Goal: Task Accomplishment & Management: Use online tool/utility

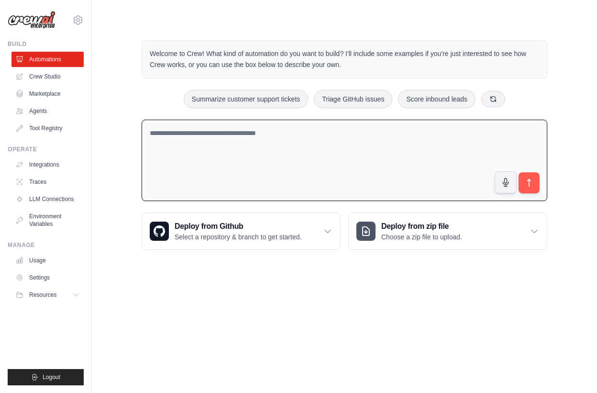
click at [364, 151] on textarea at bounding box center [344, 161] width 405 height 82
click at [52, 74] on link "Crew Studio" at bounding box center [48, 76] width 72 height 15
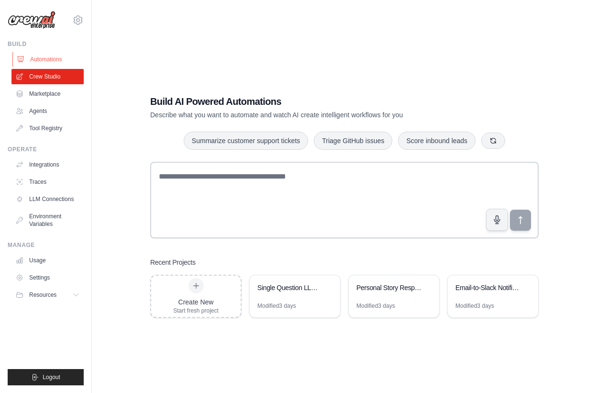
click at [50, 56] on link "Automations" at bounding box center [48, 59] width 72 height 15
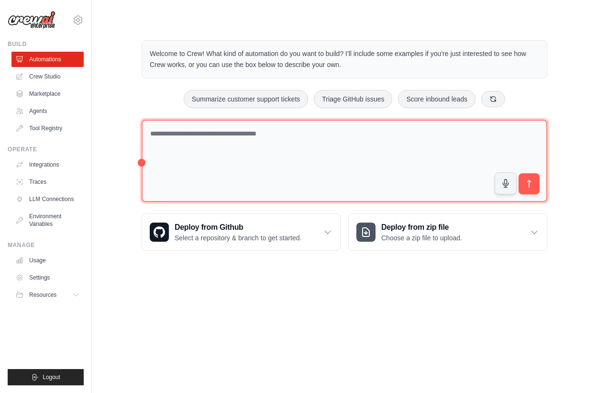
click at [199, 149] on textarea at bounding box center [344, 161] width 405 height 83
paste textarea "**********"
type textarea "*"
paste textarea "**********"
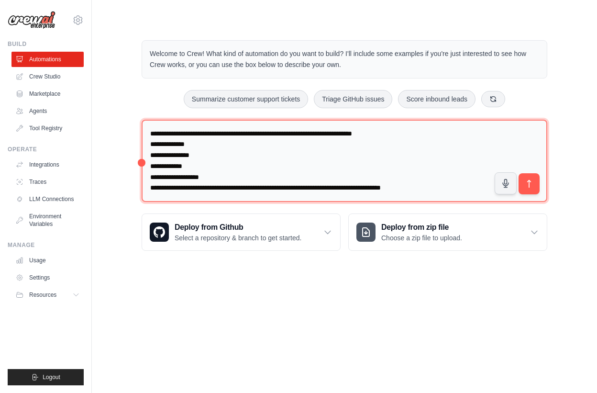
click at [181, 146] on textarea "**********" at bounding box center [344, 161] width 405 height 83
type textarea "**********"
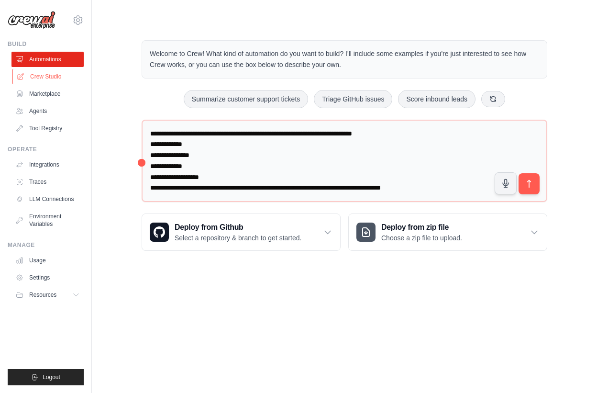
click at [51, 75] on link "Crew Studio" at bounding box center [48, 76] width 72 height 15
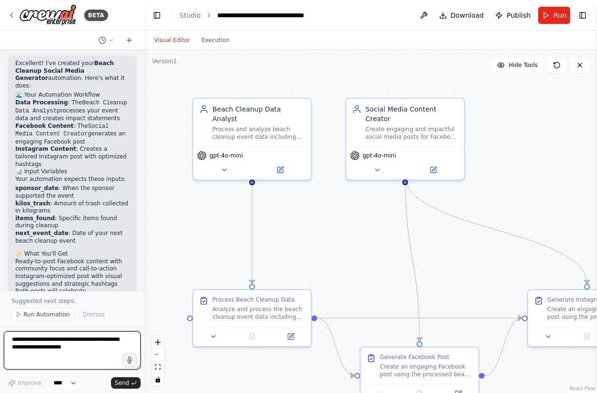
scroll to position [1017, 0]
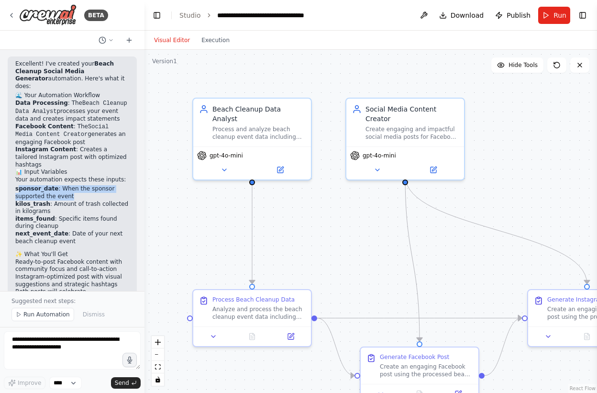
drag, startPoint x: 17, startPoint y: 143, endPoint x: 72, endPoint y: 149, distance: 55.3
click at [72, 185] on li "sponsor_date : When the sponsor supported the event" at bounding box center [72, 192] width 114 height 15
drag, startPoint x: 71, startPoint y: 150, endPoint x: 15, endPoint y: 142, distance: 56.6
click at [15, 185] on li "sponsor_date : When the sponsor supported the event" at bounding box center [72, 192] width 114 height 15
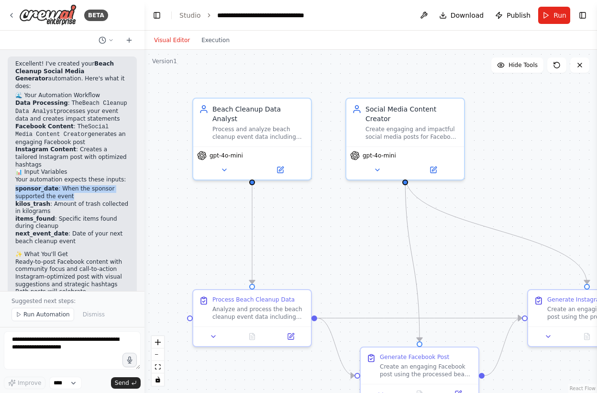
copy li "sponsor_date : When the sponsor supported the event"
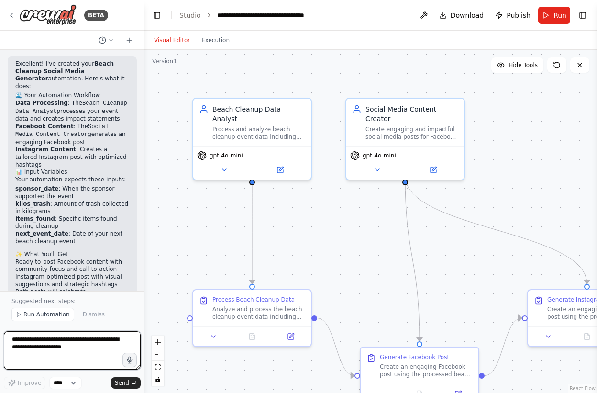
click at [74, 348] on textarea at bounding box center [72, 350] width 137 height 38
paste textarea "**********"
click at [52, 356] on textarea "**********" at bounding box center [72, 350] width 137 height 38
type textarea "**********"
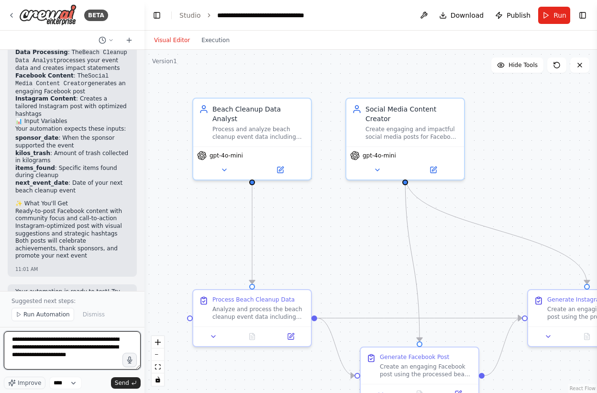
scroll to position [1069, 0]
click at [109, 364] on textarea "**********" at bounding box center [72, 350] width 137 height 38
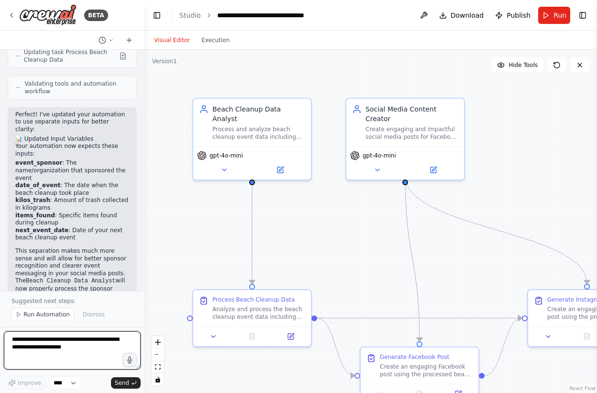
scroll to position [1549, 0]
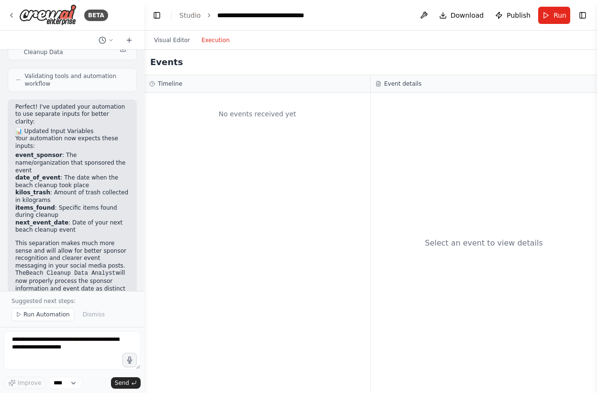
click at [214, 40] on button "Execution" at bounding box center [216, 39] width 40 height 11
click at [172, 40] on button "Visual Editor" at bounding box center [171, 39] width 47 height 11
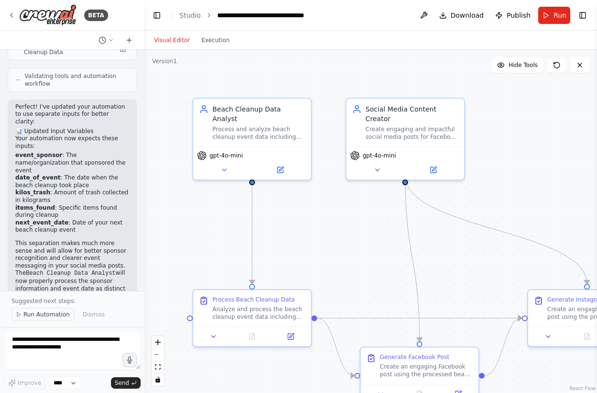
click at [55, 315] on span "Run Automation" at bounding box center [46, 314] width 46 height 8
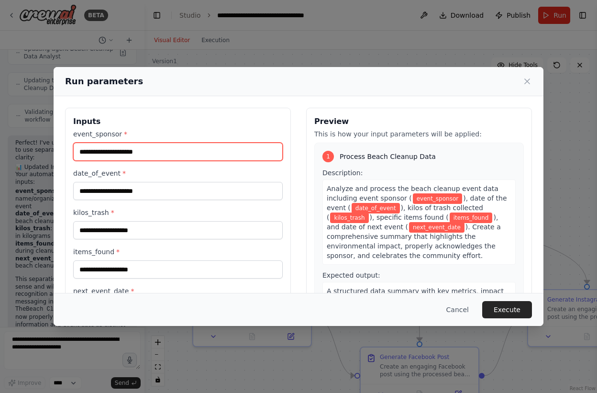
click at [155, 153] on input "event_sponsor *" at bounding box center [177, 151] width 209 height 18
type input "**********"
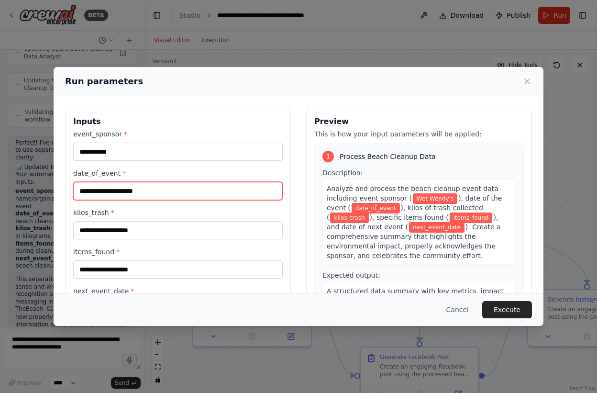
click at [172, 192] on input "date_of_event *" at bounding box center [177, 191] width 209 height 18
type input "**********"
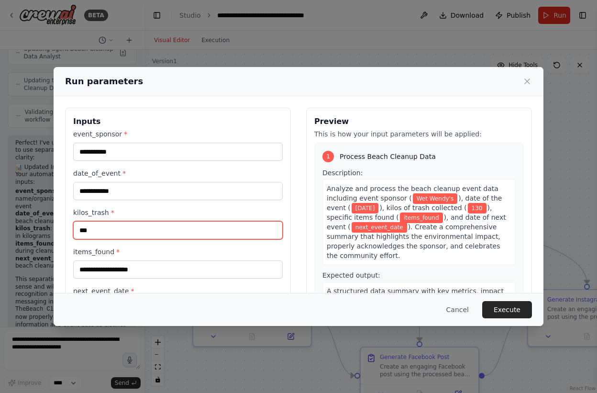
type input "***"
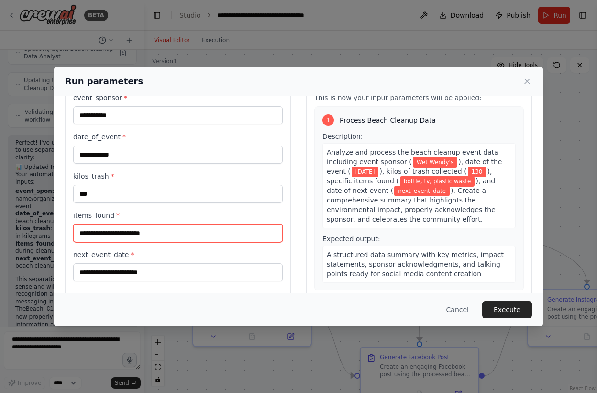
scroll to position [53, 0]
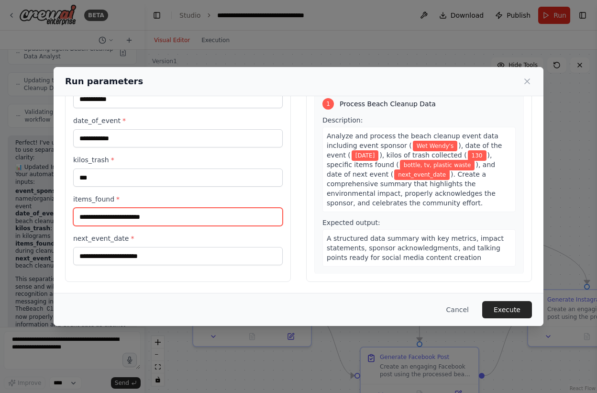
type input "**********"
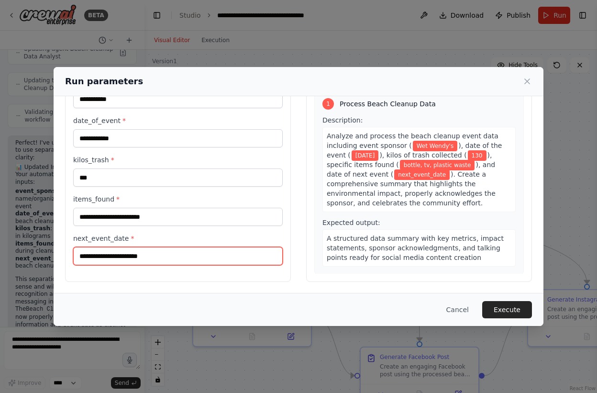
click at [156, 254] on input "next_event_date *" at bounding box center [177, 256] width 209 height 18
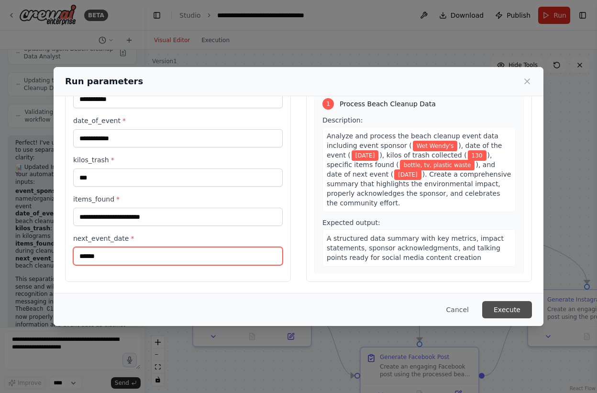
type input "******"
click at [501, 309] on button "Execute" at bounding box center [507, 309] width 50 height 17
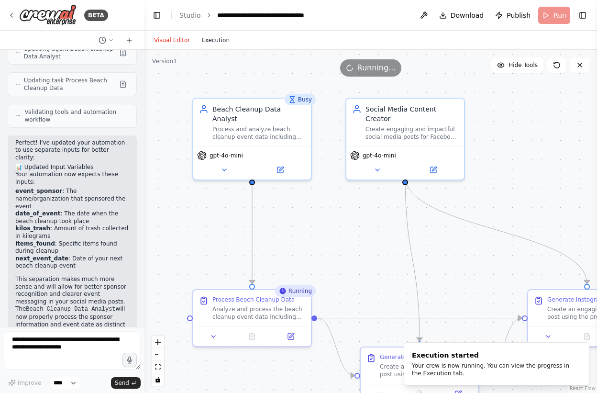
click at [212, 41] on button "Execution" at bounding box center [216, 39] width 40 height 11
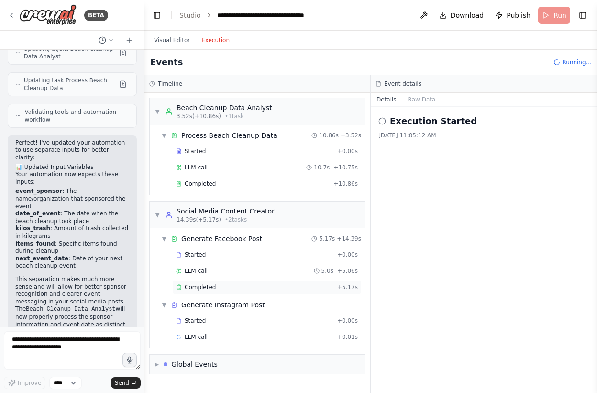
click at [198, 289] on span "Completed" at bounding box center [200, 287] width 31 height 8
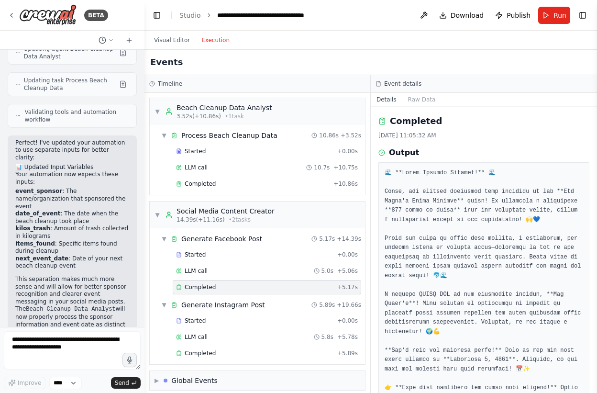
scroll to position [96, 0]
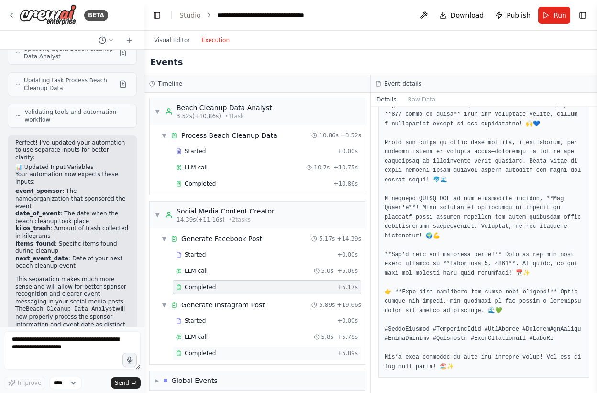
click at [198, 356] on span "Completed" at bounding box center [200, 353] width 31 height 8
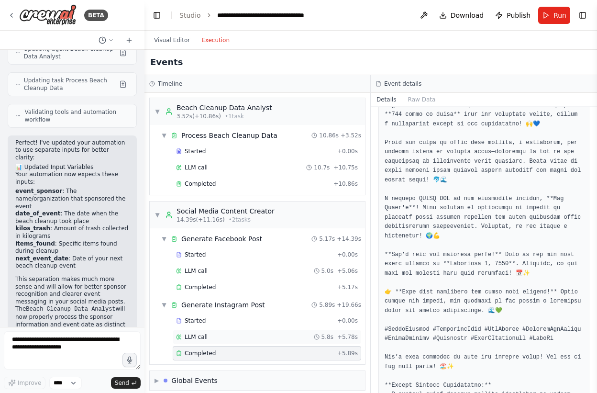
click at [208, 338] on div "LLM call 5.8s + 5.78s" at bounding box center [267, 337] width 182 height 8
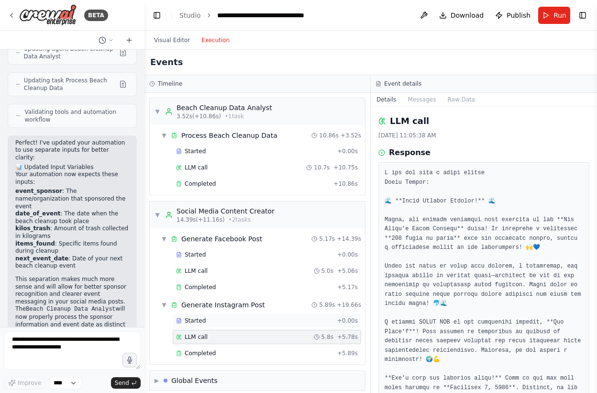
click at [207, 321] on div "Started" at bounding box center [254, 320] width 157 height 8
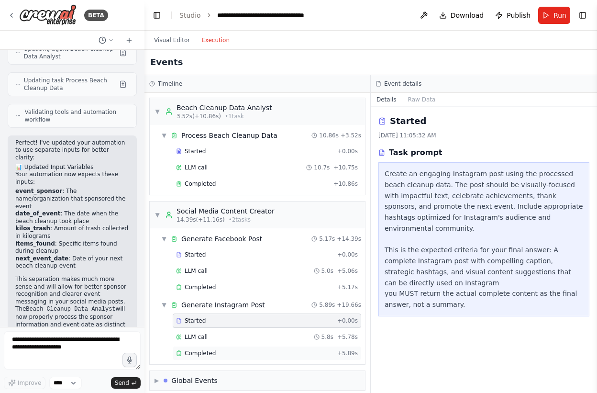
click at [202, 355] on span "Completed" at bounding box center [200, 353] width 31 height 8
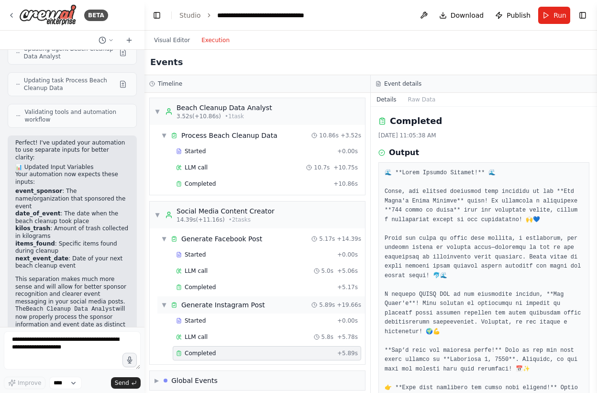
scroll to position [8, 0]
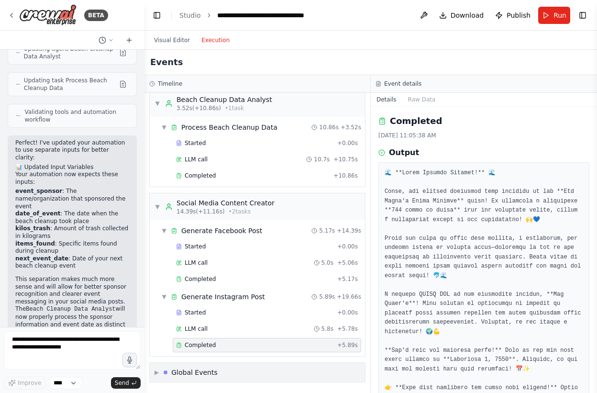
click at [200, 372] on div "Global Events" at bounding box center [194, 372] width 46 height 10
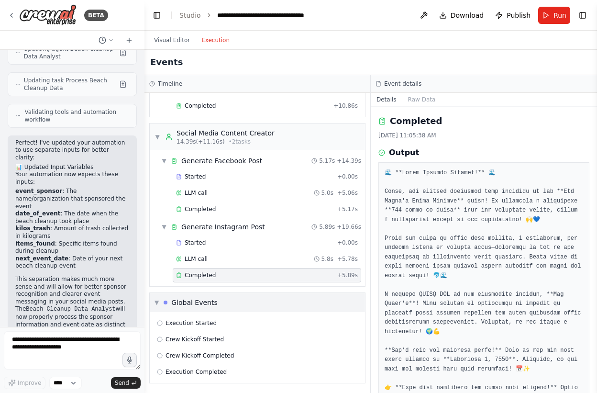
scroll to position [79, 0]
click at [196, 320] on span "Execution Started" at bounding box center [190, 322] width 51 height 8
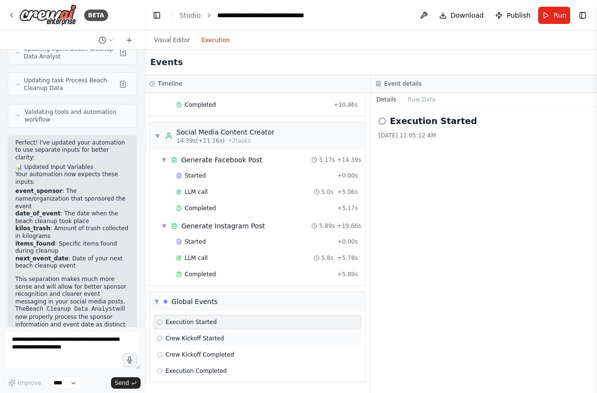
click at [196, 339] on span "Crew Kickoff Started" at bounding box center [194, 338] width 58 height 8
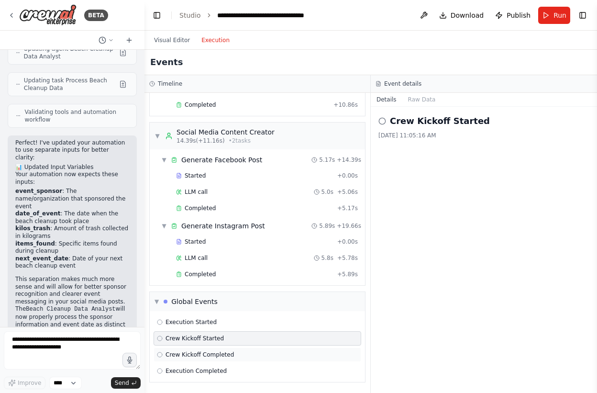
click at [195, 356] on span "Crew Kickoff Completed" at bounding box center [199, 354] width 68 height 8
click at [194, 371] on span "Execution Completed" at bounding box center [195, 371] width 61 height 8
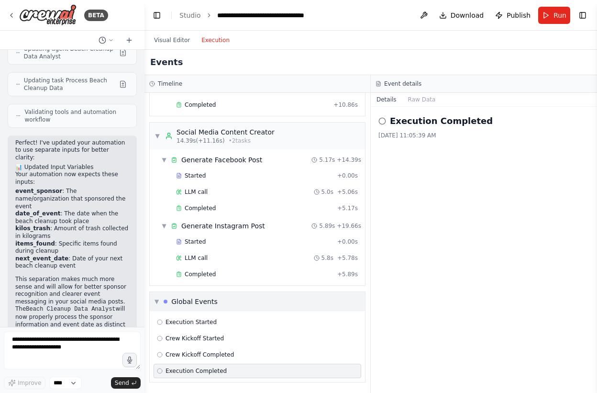
click at [188, 301] on div "Global Events" at bounding box center [194, 301] width 46 height 10
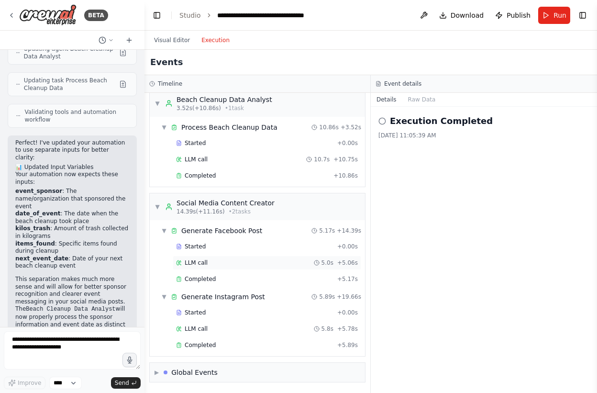
scroll to position [0, 0]
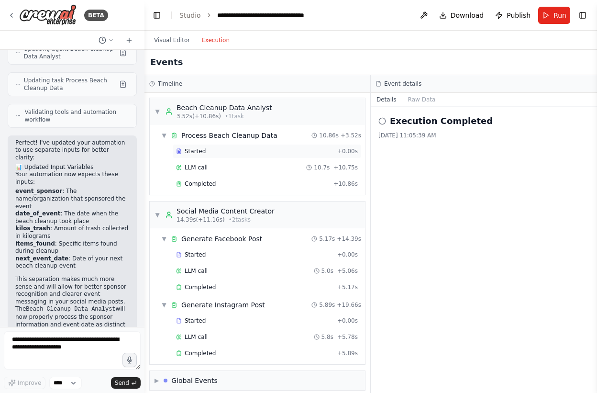
click at [196, 151] on span "Started" at bounding box center [195, 151] width 21 height 8
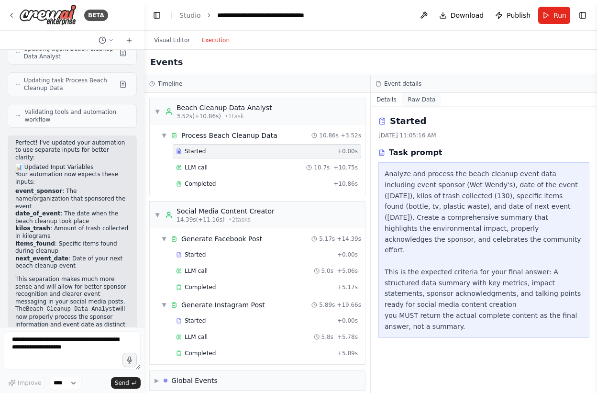
click at [412, 102] on button "Raw Data" at bounding box center [421, 99] width 39 height 13
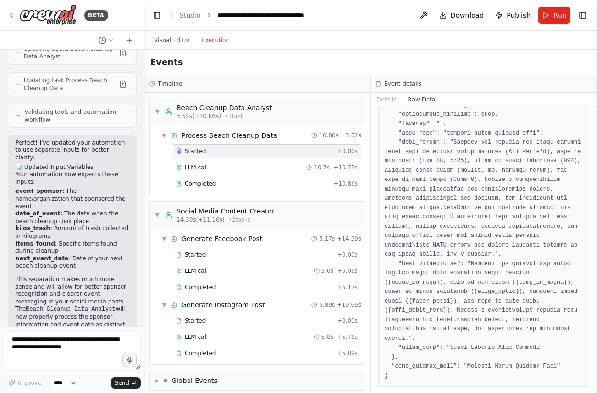
scroll to position [414, 0]
click at [199, 111] on div "Beach Cleanup Data Analyst" at bounding box center [224, 108] width 96 height 10
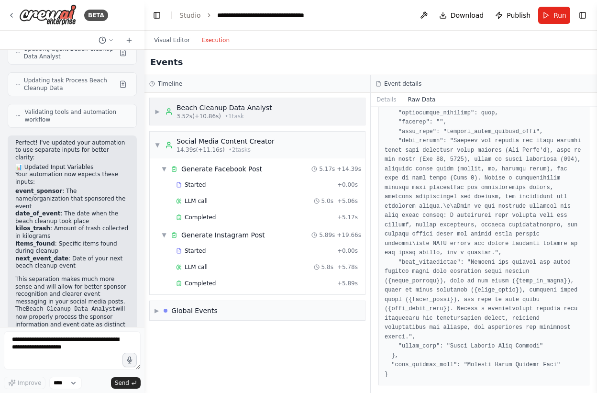
click at [200, 112] on span "3.52s (+10.86s)" at bounding box center [198, 116] width 44 height 8
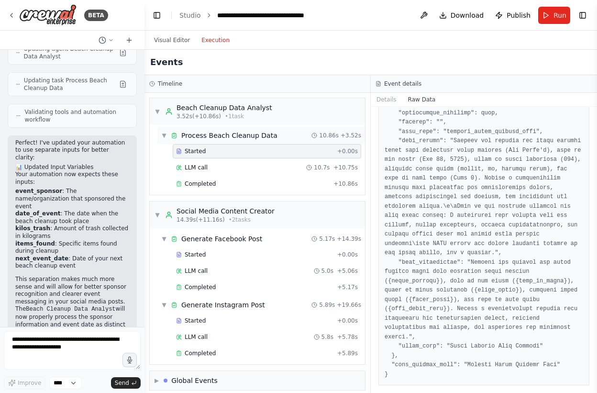
click at [202, 137] on div "Process Beach Cleanup Data" at bounding box center [229, 136] width 96 height 10
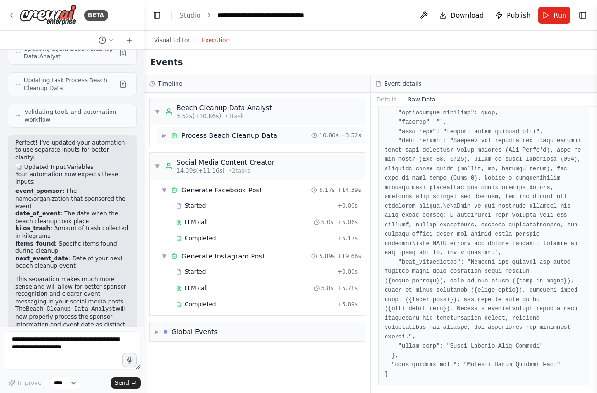
click at [202, 137] on div "Process Beach Cleanup Data" at bounding box center [229, 136] width 96 height 10
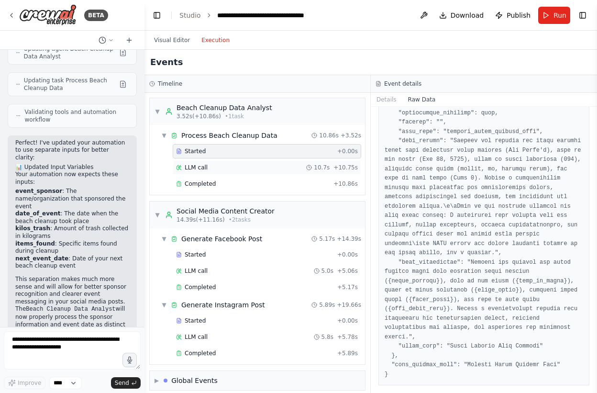
click at [218, 164] on div "LLM call 10.7s + 10.75s" at bounding box center [267, 168] width 182 height 8
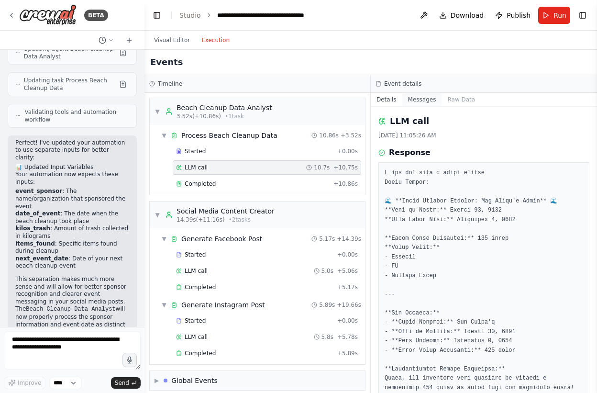
click at [414, 102] on button "Messages" at bounding box center [422, 99] width 40 height 13
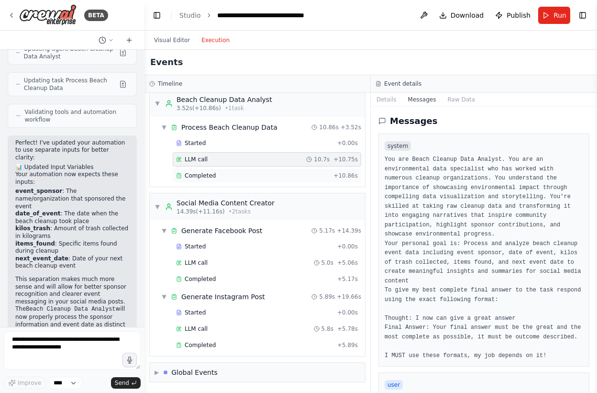
scroll to position [0, 0]
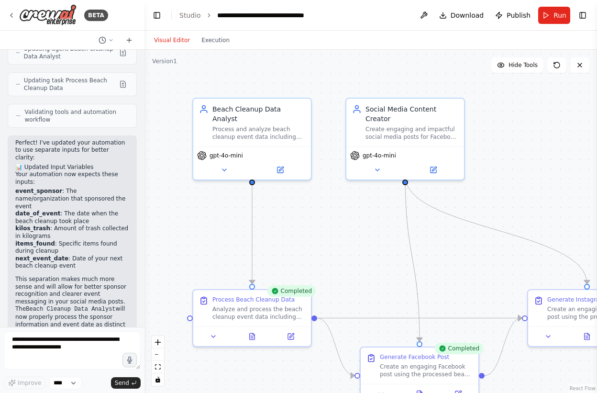
click at [177, 41] on button "Visual Editor" at bounding box center [171, 39] width 47 height 11
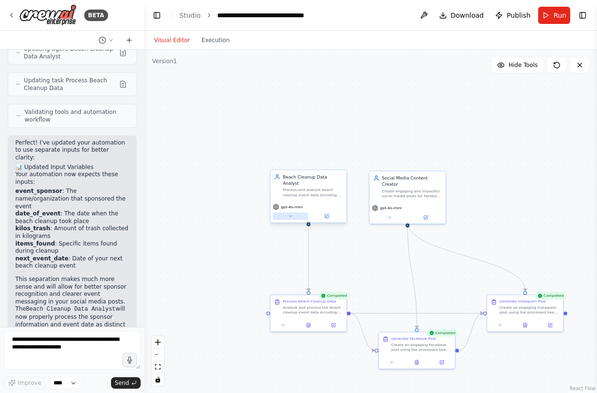
click at [290, 213] on icon at bounding box center [290, 215] width 5 height 5
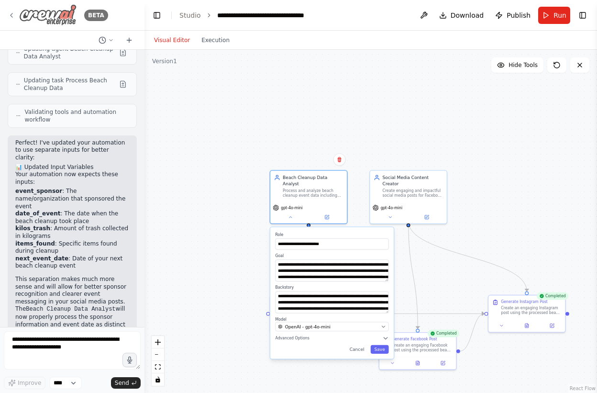
click at [13, 14] on icon at bounding box center [12, 15] width 8 height 8
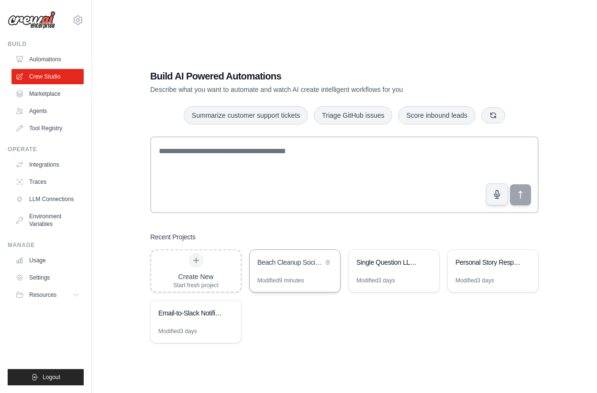
click at [299, 269] on div "Beach Cleanup Social Media Generator" at bounding box center [295, 263] width 90 height 27
click at [40, 94] on link "Marketplace" at bounding box center [48, 93] width 72 height 15
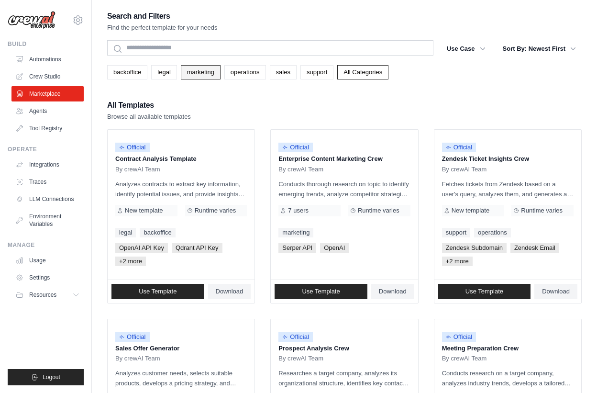
click at [199, 74] on link "marketing" at bounding box center [201, 72] width 40 height 14
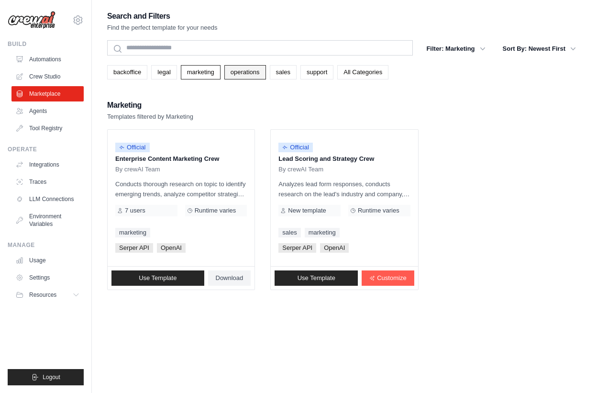
click at [240, 77] on link "operations" at bounding box center [245, 72] width 42 height 14
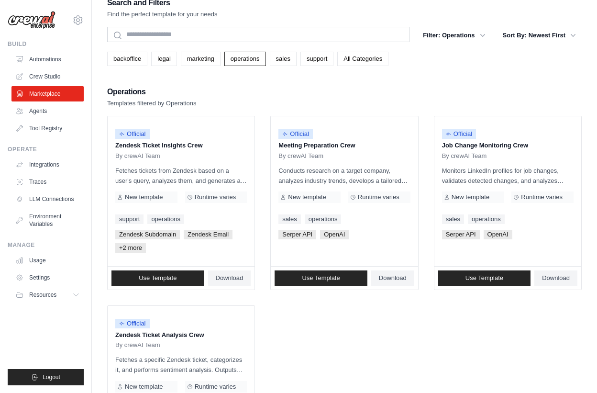
scroll to position [14, 0]
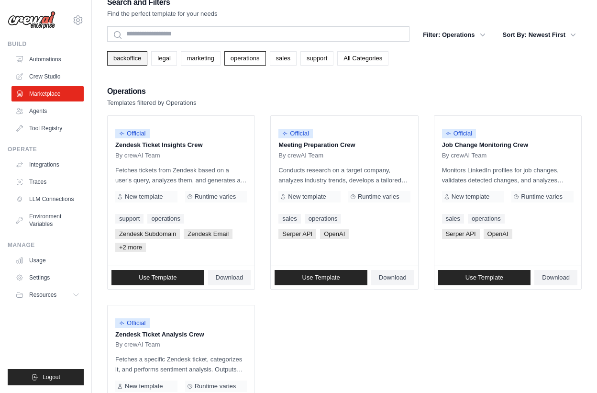
click at [131, 57] on link "backoffice" at bounding box center [127, 58] width 40 height 14
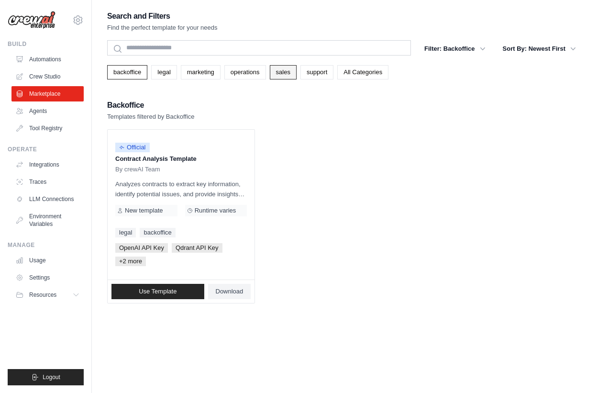
click at [284, 76] on link "sales" at bounding box center [283, 72] width 27 height 14
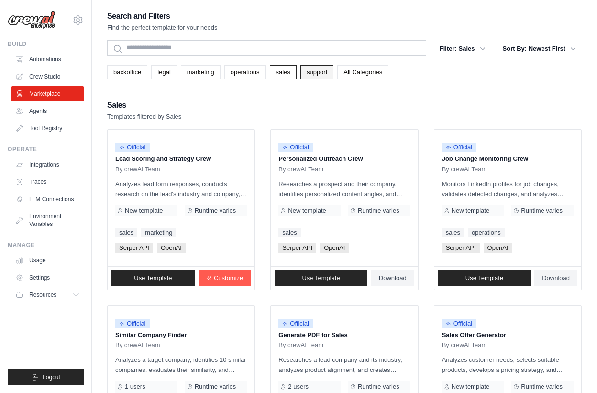
click at [315, 72] on link "support" at bounding box center [316, 72] width 33 height 14
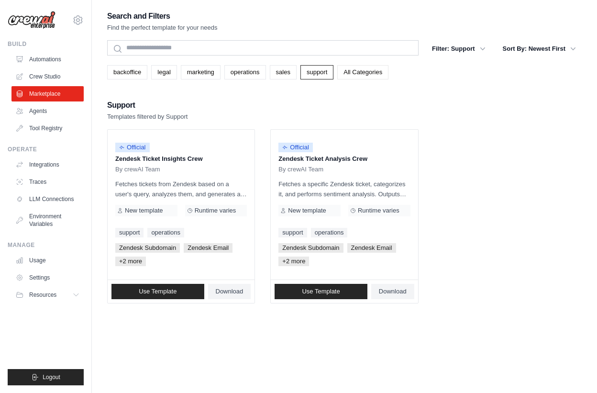
click at [358, 74] on link "All Categories" at bounding box center [362, 72] width 51 height 14
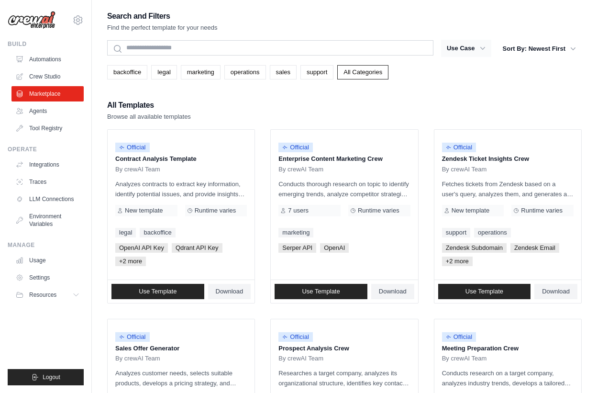
click at [484, 47] on icon "button" at bounding box center [483, 49] width 10 height 10
click at [481, 50] on icon "button" at bounding box center [483, 49] width 10 height 10
click at [457, 49] on button "Use Case" at bounding box center [466, 48] width 50 height 17
click at [263, 110] on div "All Templates Browse all available templates" at bounding box center [344, 109] width 474 height 23
click at [55, 164] on link "Integrations" at bounding box center [48, 164] width 72 height 15
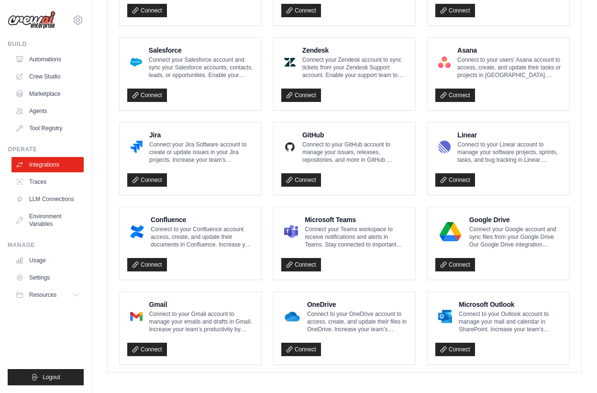
scroll to position [505, 0]
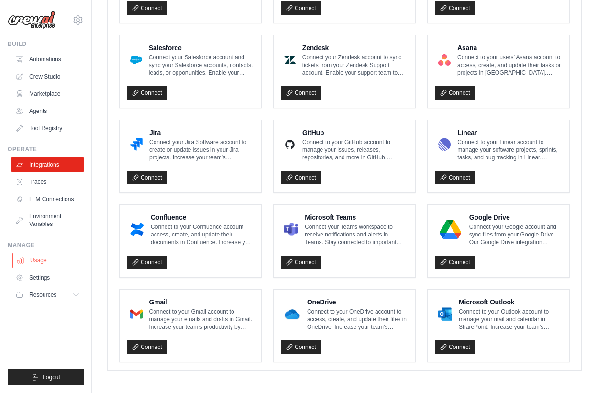
click at [37, 260] on link "Usage" at bounding box center [48, 259] width 72 height 15
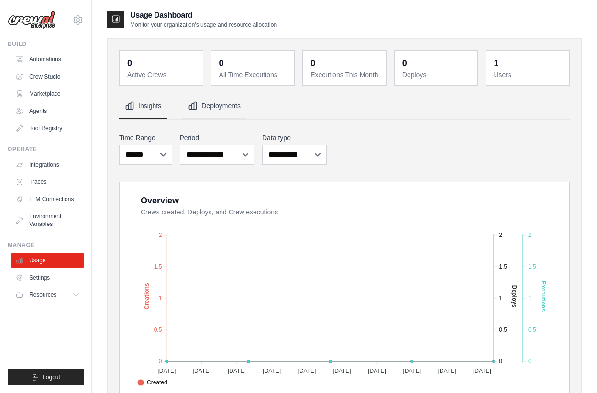
click at [214, 108] on button "Deployments" at bounding box center [214, 106] width 64 height 26
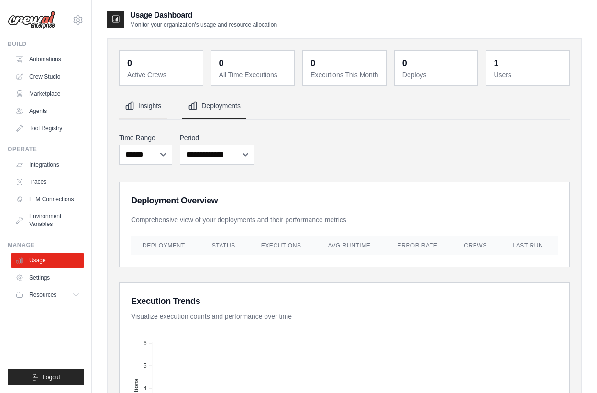
click at [149, 107] on button "Insights" at bounding box center [143, 106] width 48 height 26
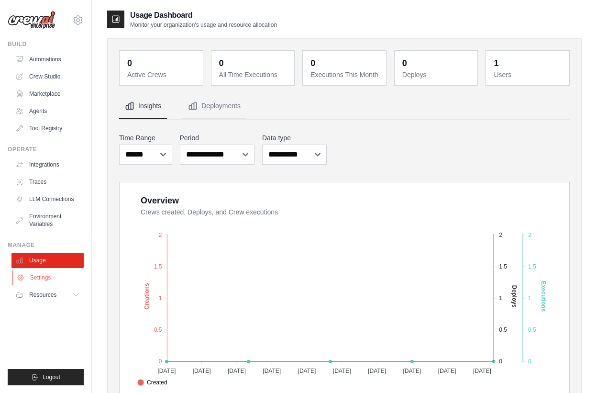
click at [43, 280] on link "Settings" at bounding box center [48, 277] width 72 height 15
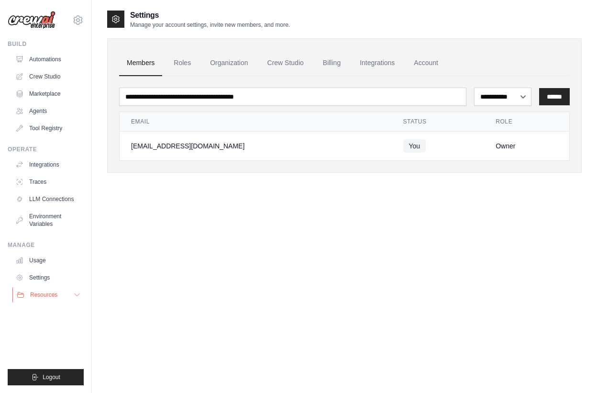
click at [43, 298] on span "Resources" at bounding box center [43, 295] width 27 height 8
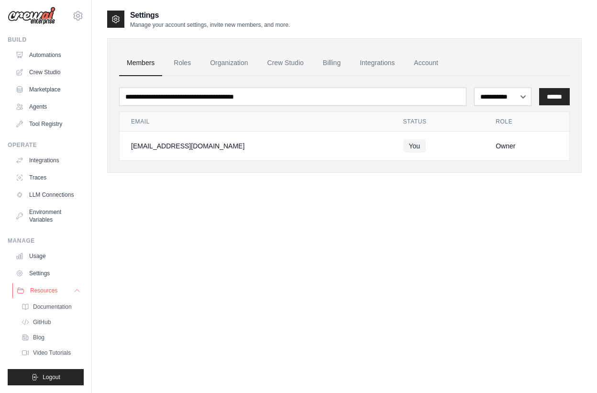
scroll to position [2, 0]
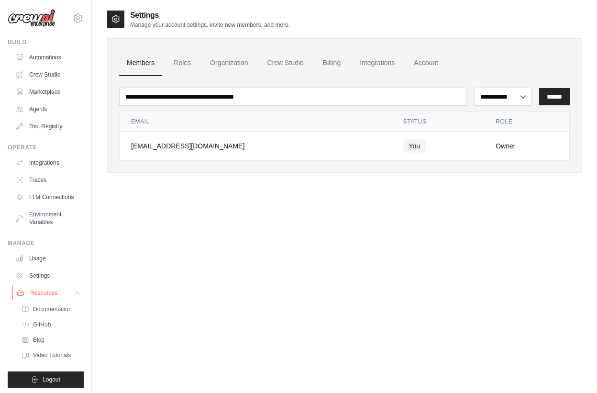
click at [43, 298] on button "Resources" at bounding box center [48, 292] width 72 height 15
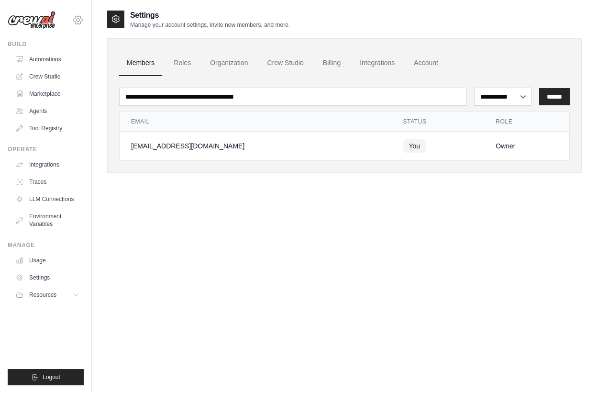
click at [79, 22] on icon at bounding box center [77, 19] width 11 height 11
click at [61, 67] on link "Settings" at bounding box center [78, 64] width 84 height 17
click at [35, 75] on link "Crew Studio" at bounding box center [48, 76] width 72 height 15
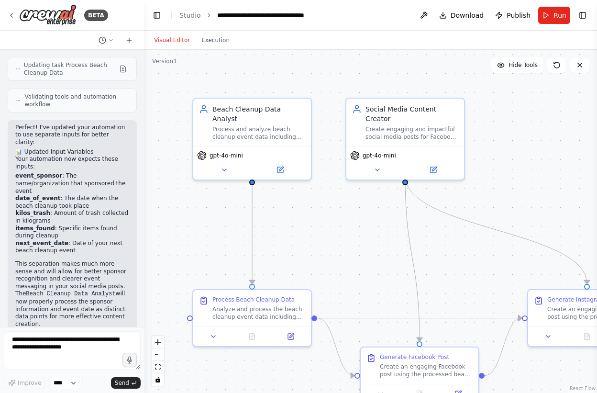
scroll to position [1514, 0]
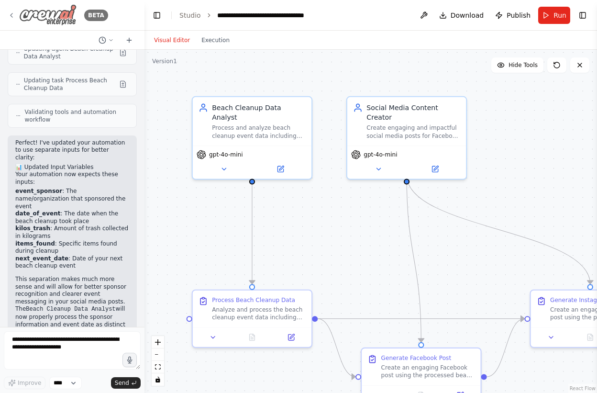
click at [11, 11] on icon at bounding box center [12, 15] width 8 height 8
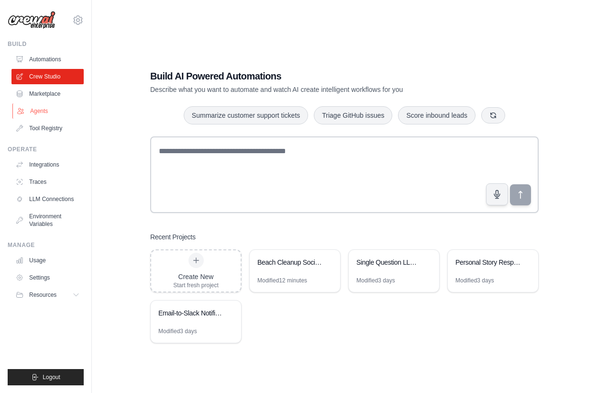
click at [36, 111] on link "Agents" at bounding box center [48, 110] width 72 height 15
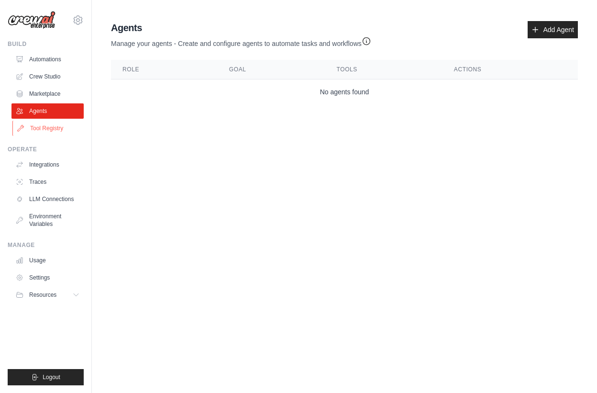
click at [42, 131] on link "Tool Registry" at bounding box center [48, 127] width 72 height 15
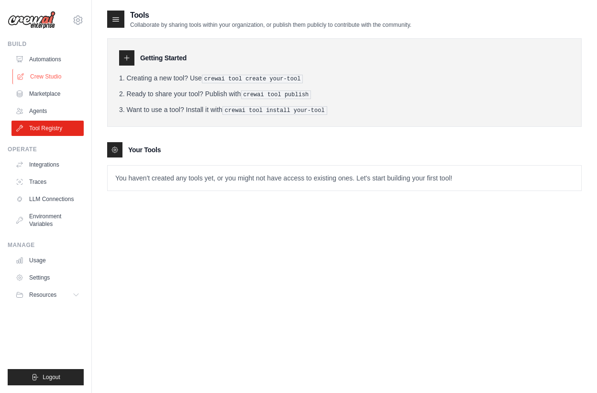
click at [45, 77] on link "Crew Studio" at bounding box center [48, 76] width 72 height 15
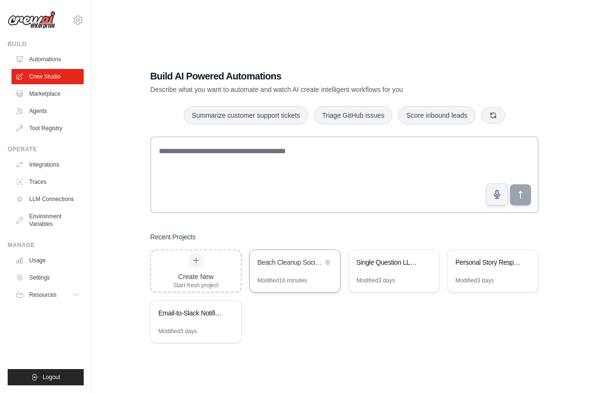
click at [281, 267] on div "Beach Cleanup Social Media Generator" at bounding box center [289, 262] width 65 height 11
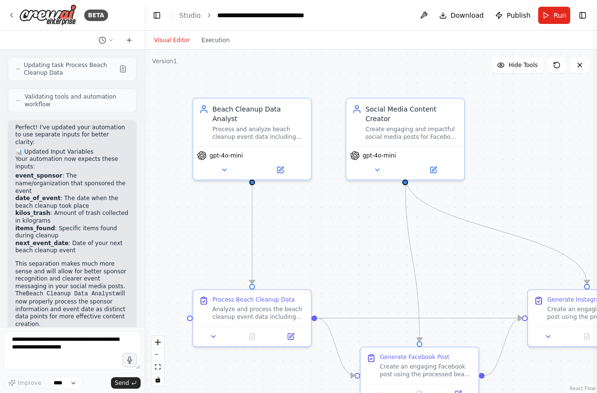
scroll to position [1514, 0]
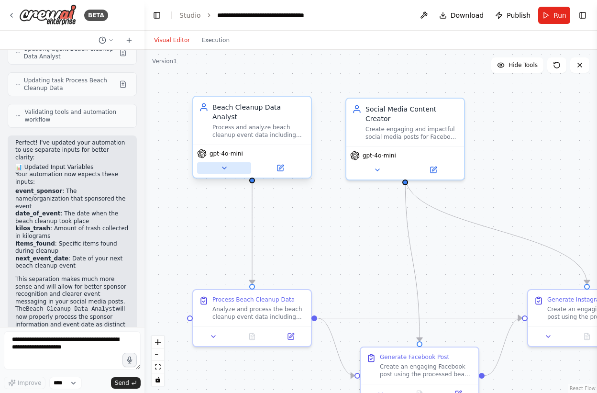
click at [226, 164] on icon at bounding box center [224, 168] width 8 height 8
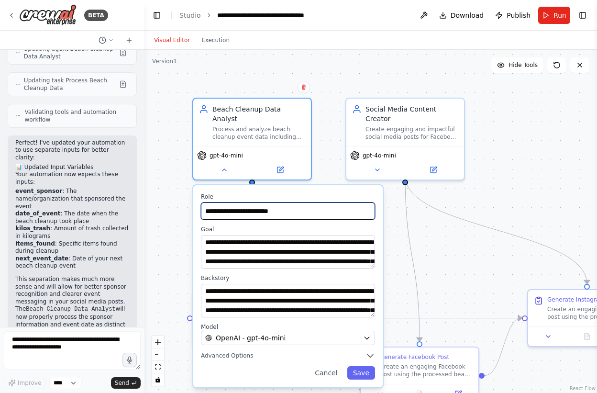
click at [225, 202] on input "**********" at bounding box center [288, 210] width 174 height 17
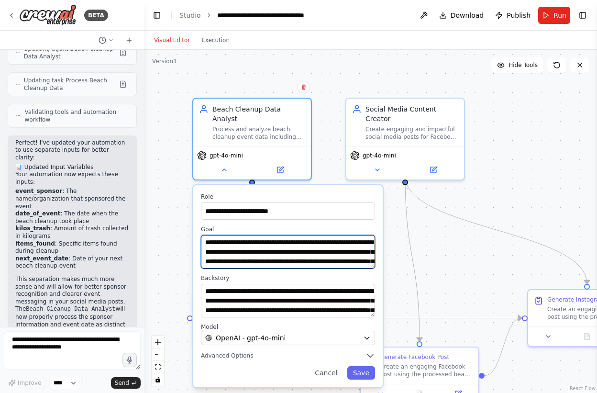
click at [223, 235] on textarea "**********" at bounding box center [288, 251] width 174 height 33
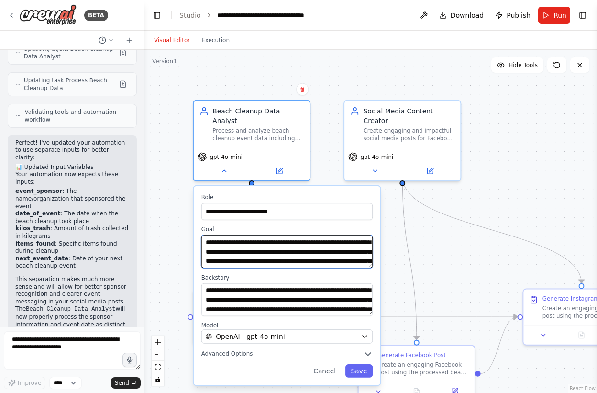
click at [223, 241] on textarea "**********" at bounding box center [286, 251] width 171 height 33
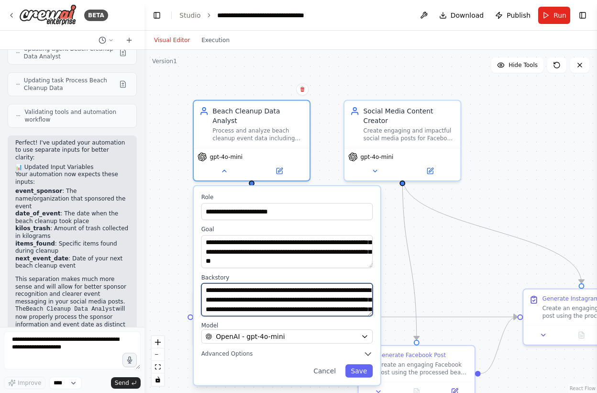
click at [231, 293] on textarea "**********" at bounding box center [286, 299] width 171 height 33
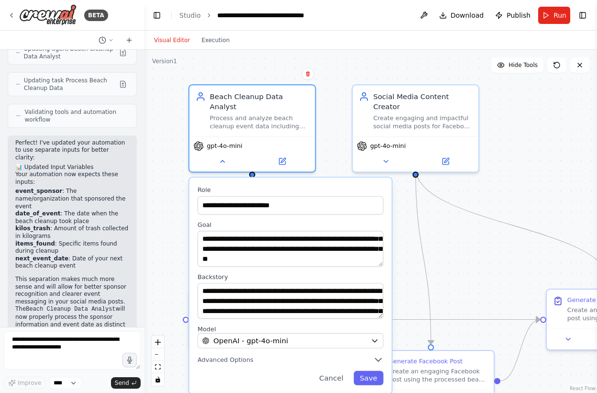
click at [259, 273] on label "Backstory" at bounding box center [290, 277] width 186 height 8
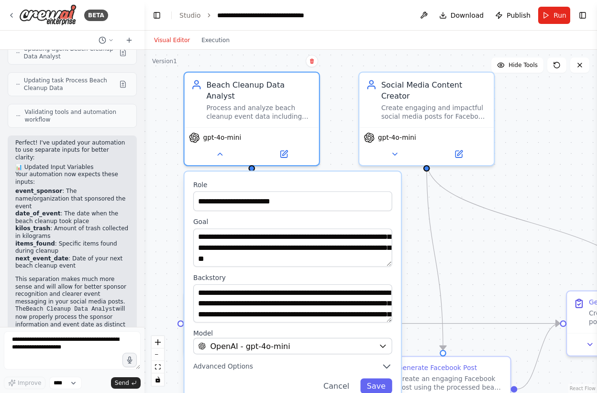
click at [413, 230] on div ".deletable-edge-delete-btn { width: 20px; height: 20px; border: 0px solid #ffff…" at bounding box center [370, 221] width 452 height 343
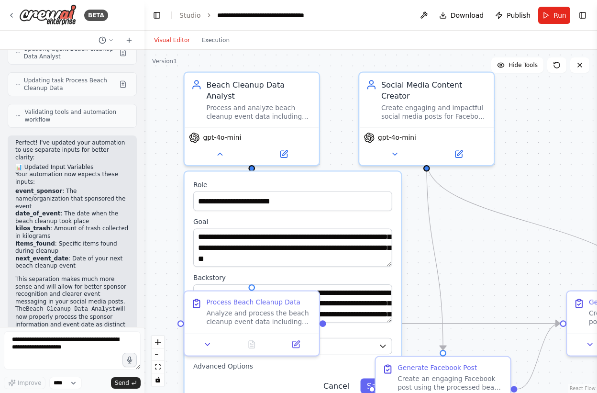
click at [342, 378] on button "Cancel" at bounding box center [335, 385] width 39 height 15
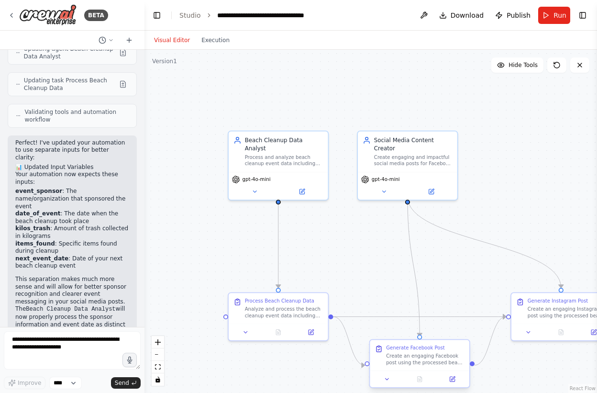
click at [386, 383] on div at bounding box center [419, 378] width 99 height 17
click at [386, 379] on icon at bounding box center [386, 378] width 3 height 1
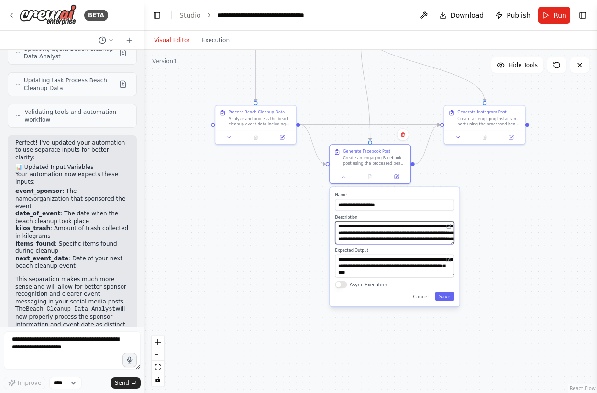
drag, startPoint x: 375, startPoint y: 321, endPoint x: 334, endPoint y: 129, distance: 197.0
click at [334, 129] on div ".deletable-edge-delete-btn { width: 20px; height: 20px; border: 0px solid #ffff…" at bounding box center [370, 221] width 452 height 343
click at [372, 237] on textarea "**********" at bounding box center [394, 232] width 119 height 23
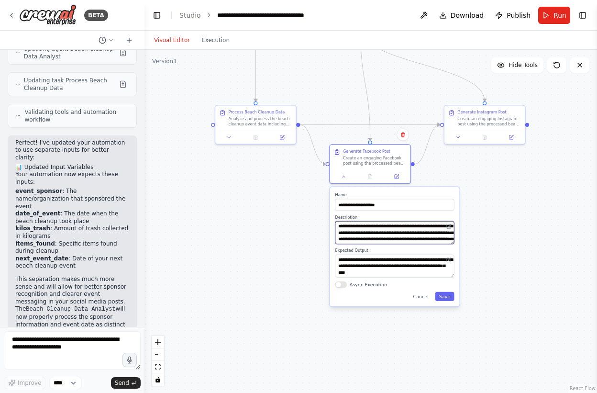
click at [372, 237] on textarea "**********" at bounding box center [394, 232] width 119 height 23
